Goal: Information Seeking & Learning: Learn about a topic

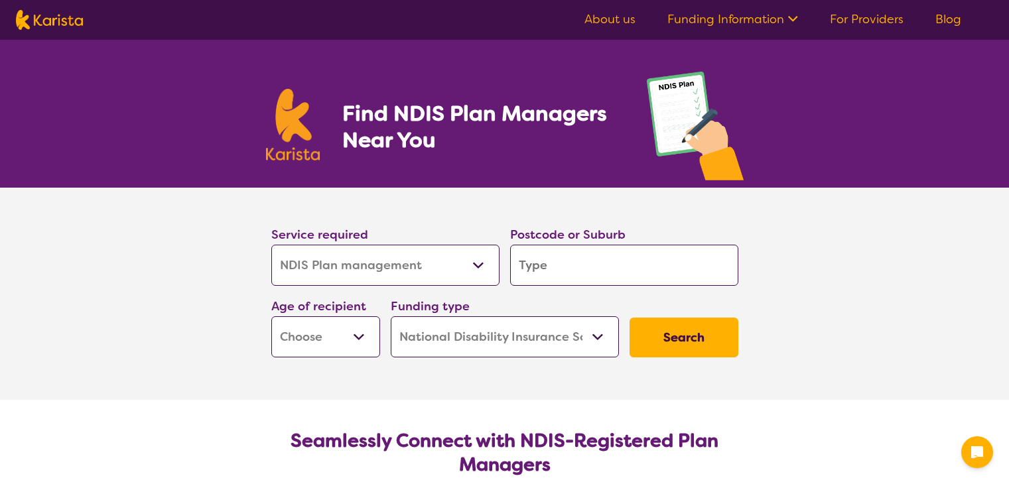
select select "NDIS Plan management"
select select "NDIS"
select select "NDIS Plan management"
select select "NDIS"
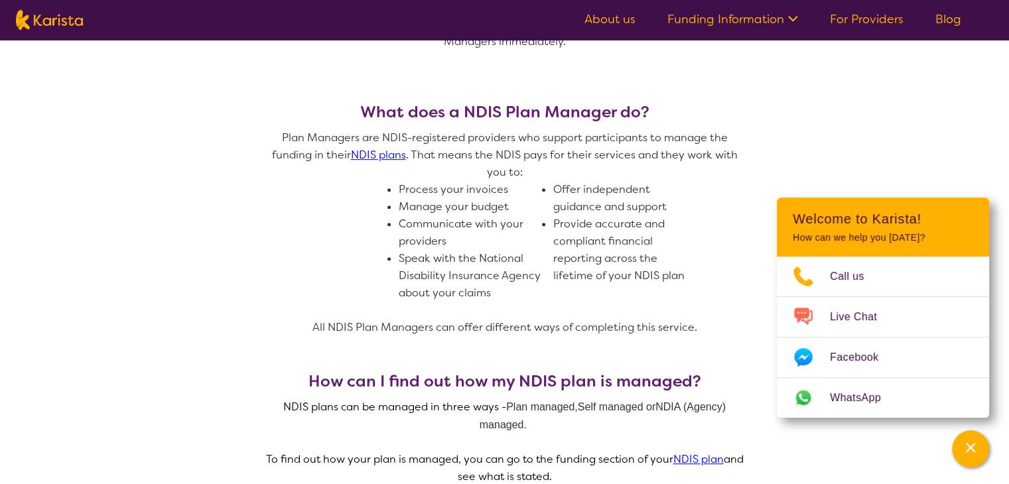
scroll to position [544, 0]
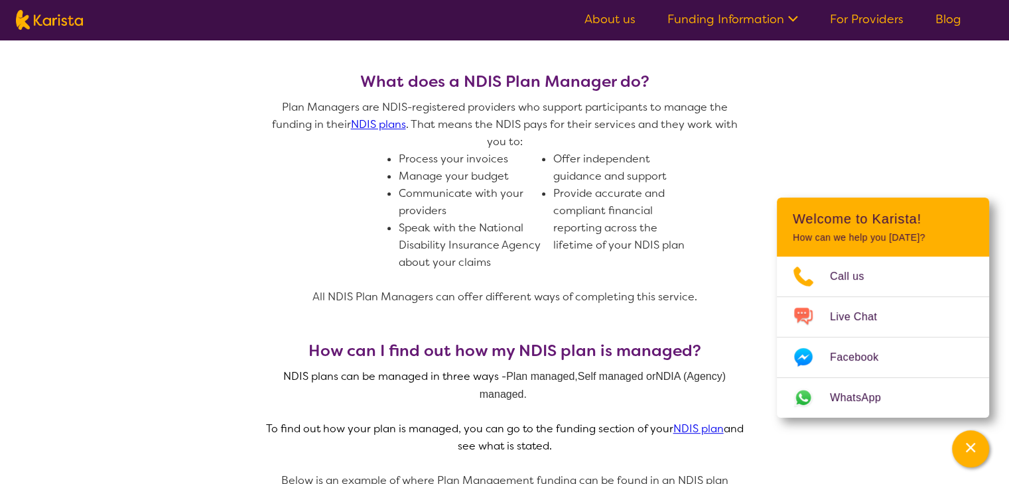
drag, startPoint x: 1018, startPoint y: 19, endPoint x: 1017, endPoint y: 105, distance: 85.6
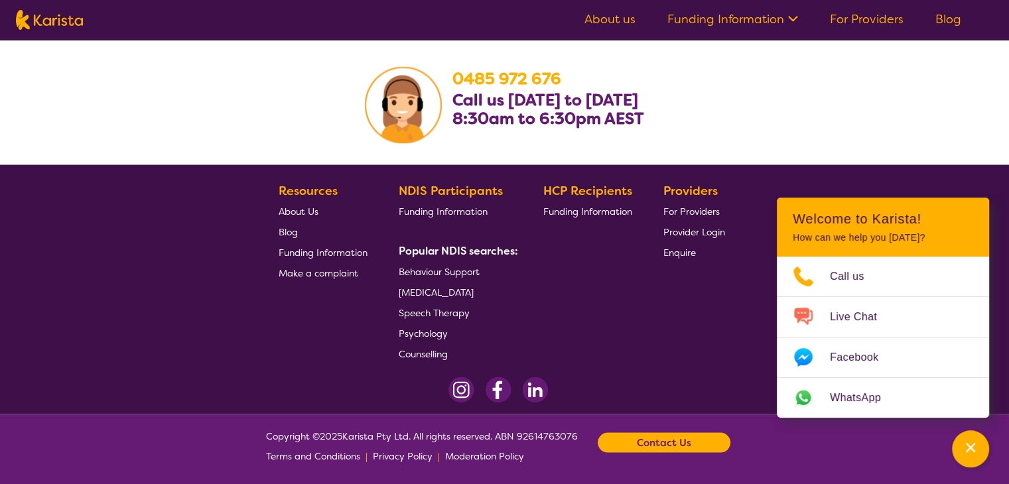
scroll to position [0, 0]
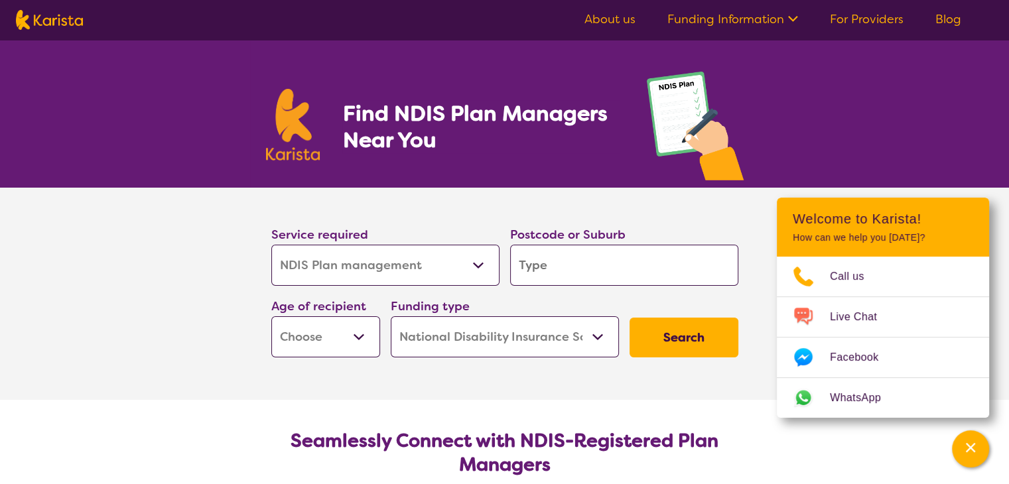
click at [615, 17] on link "About us" at bounding box center [609, 19] width 51 height 16
